Goal: Task Accomplishment & Management: Complete application form

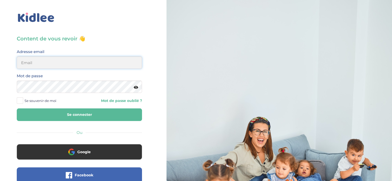
type input "maikelmoawad15@yahoo.com"
click at [69, 116] on button "Se connecter" at bounding box center [79, 115] width 125 height 13
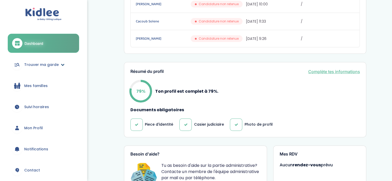
scroll to position [181, 0]
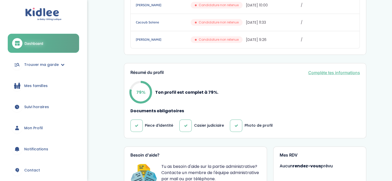
click at [32, 87] on span "Mes familles" at bounding box center [35, 85] width 23 height 5
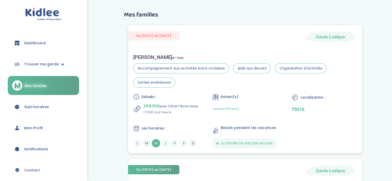
click at [193, 90] on div "Stéphanie C . N° 7266 Accompagnement aux activités extra-scolaires Aide aux dev…" at bounding box center [245, 101] width 234 height 104
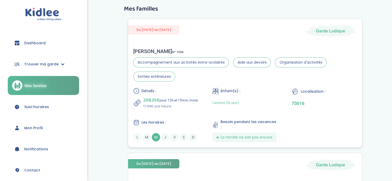
scroll to position [5, 0]
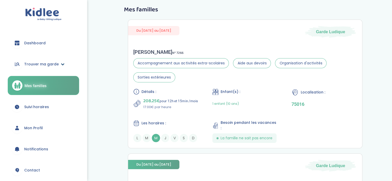
click at [45, 65] on span "Trouver ma garde" at bounding box center [41, 64] width 35 height 5
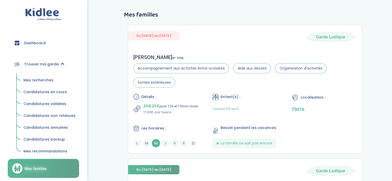
click at [43, 79] on span "Mes recherches" at bounding box center [38, 80] width 30 height 5
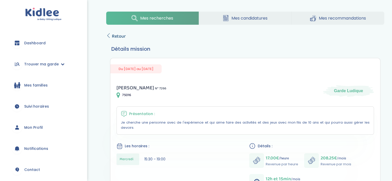
click at [117, 36] on span "Retour" at bounding box center [119, 36] width 14 height 7
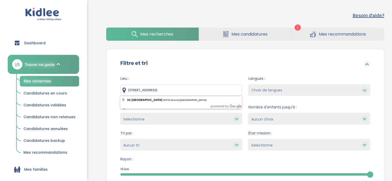
drag, startPoint x: 202, startPoint y: 87, endPoint x: 109, endPoint y: 90, distance: 92.9
click at [109, 90] on div "Filtre et tri Lieu : 32 Avenue de Paris, 91210 Draveil, France Langues : Choix …" at bounding box center [245, 130] width 278 height 163
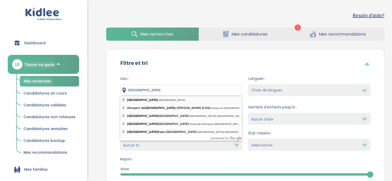
type input "Paris, France"
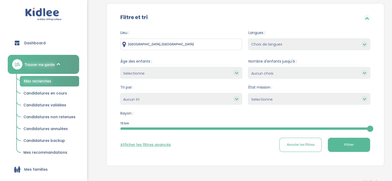
scroll to position [52, 0]
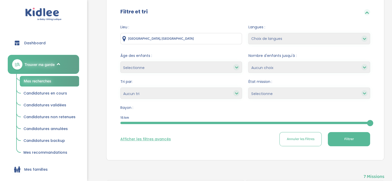
click at [259, 96] on select "Selectionne Nouvelle Mission Peu de candidat.e.s Déjà plusieurs candidat.e.s Pr…" at bounding box center [309, 93] width 122 height 11
click at [260, 95] on select "Selectionne Nouvelle Mission Peu de candidat.e.s Déjà plusieurs candidat.e.s Pr…" at bounding box center [309, 93] width 122 height 11
click at [182, 67] on select "Selectionne moins de 3 ans entre 3 et 6 ans plus de 6 ans" at bounding box center [181, 67] width 122 height 11
select select "+6"
click at [120, 62] on select "Selectionne moins de 3 ans entre 3 et 6 ans plus de 6 ans" at bounding box center [181, 67] width 122 height 11
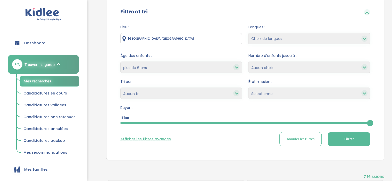
select select
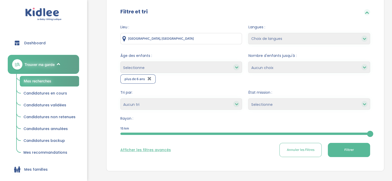
click at [162, 99] on select "Heures par semaine (croissant) Heures par semaine (décroissant) Date de démarra…" at bounding box center [181, 104] width 122 height 11
select select "hours_asc"
click at [120, 99] on select "Heures par semaine (croissant) Heures par semaine (décroissant) Date de démarra…" at bounding box center [181, 104] width 122 height 11
click at [149, 149] on button "Afficher les filtres avancés" at bounding box center [145, 150] width 51 height 5
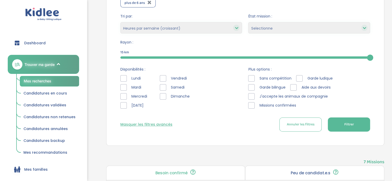
scroll to position [129, 0]
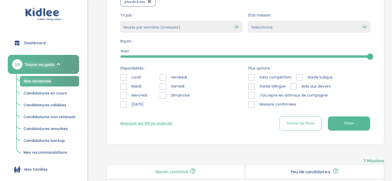
click at [121, 78] on div at bounding box center [123, 77] width 6 height 6
click at [123, 86] on div at bounding box center [123, 86] width 6 height 6
click at [341, 120] on button "Filtrer" at bounding box center [349, 124] width 42 height 14
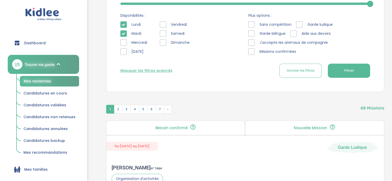
scroll to position [155, 0]
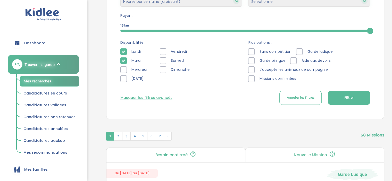
click at [305, 50] on span "Garde ludique" at bounding box center [320, 51] width 30 height 5
click at [300, 51] on div at bounding box center [299, 51] width 6 height 6
click at [292, 59] on div at bounding box center [293, 61] width 6 height 6
click at [253, 69] on div at bounding box center [251, 70] width 6 height 6
click at [258, 79] on span "Missions confirmées" at bounding box center [277, 78] width 41 height 5
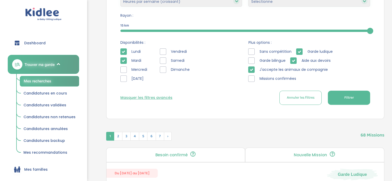
click at [346, 96] on span "Filtrer" at bounding box center [349, 97] width 10 height 5
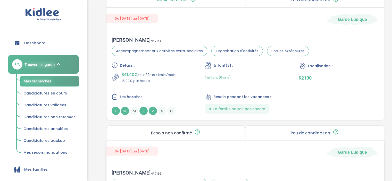
scroll to position [1083, 0]
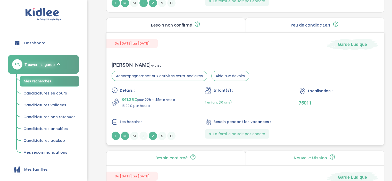
click at [251, 96] on div "1 enfant (10 ans)" at bounding box center [245, 102] width 80 height 12
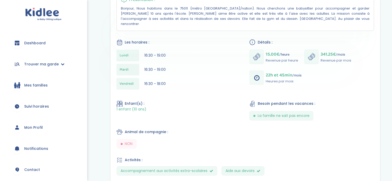
scroll to position [181, 0]
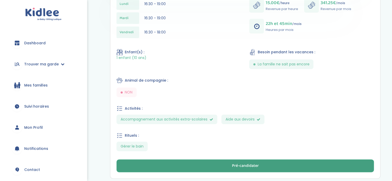
click at [234, 163] on div "Pré-candidater" at bounding box center [245, 166] width 27 height 6
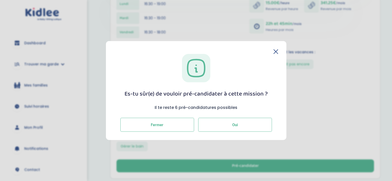
click at [225, 124] on button "Oui" at bounding box center [235, 125] width 74 height 14
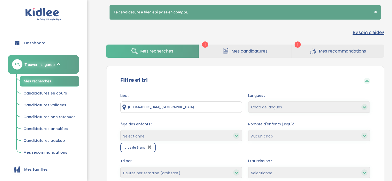
select select "hours_asc"
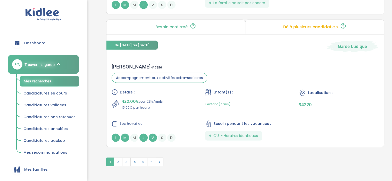
scroll to position [1443, 0]
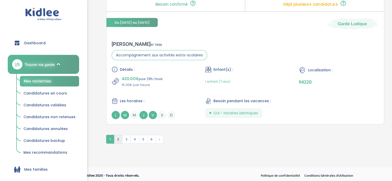
click at [120, 135] on span "2" at bounding box center [118, 139] width 9 height 9
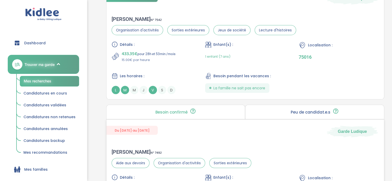
scroll to position [1056, 0]
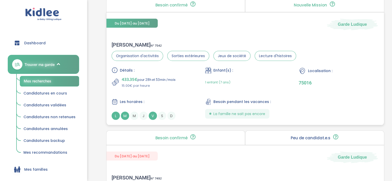
click at [170, 76] on p "433.35€ pour 28h et 53min /mois" at bounding box center [149, 79] width 54 height 7
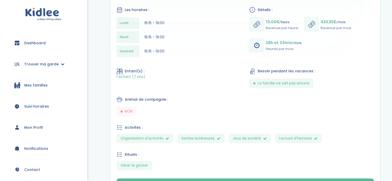
scroll to position [181, 0]
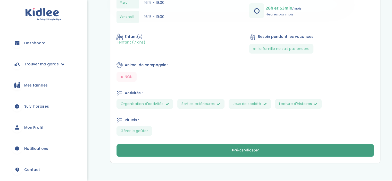
click at [210, 148] on button "Pré-candidater" at bounding box center [246, 150] width 258 height 13
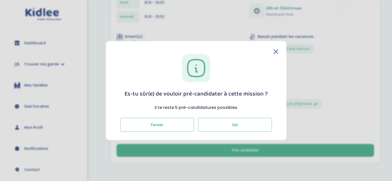
click at [216, 123] on button "Oui" at bounding box center [235, 125] width 74 height 14
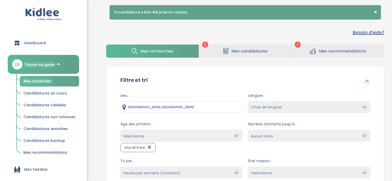
select select "hours_asc"
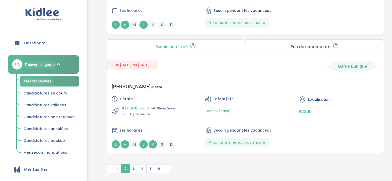
scroll to position [1443, 0]
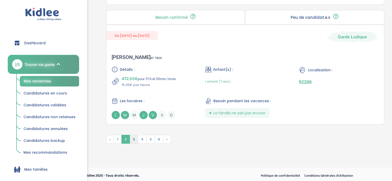
click at [134, 135] on span "3" at bounding box center [134, 139] width 9 height 9
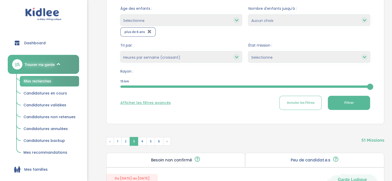
scroll to position [115, 0]
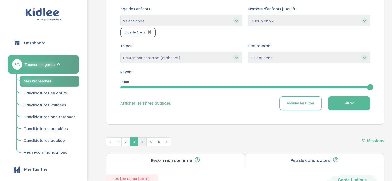
click at [141, 142] on span "4" at bounding box center [142, 142] width 9 height 9
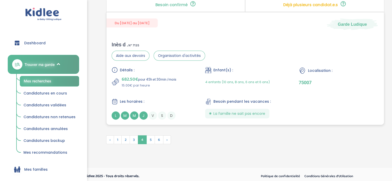
scroll to position [1456, 0]
click at [152, 136] on span "5" at bounding box center [150, 139] width 9 height 9
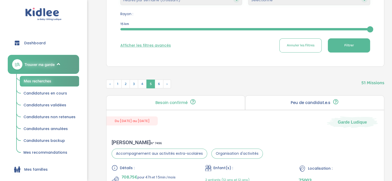
scroll to position [167, 0]
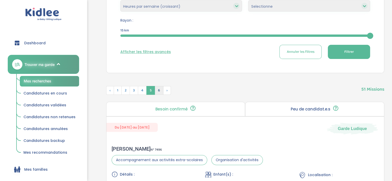
click at [158, 91] on span "6" at bounding box center [159, 90] width 9 height 9
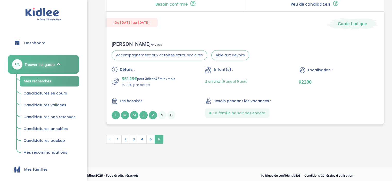
scroll to position [274, 0]
